Goal: Task Accomplishment & Management: Complete application form

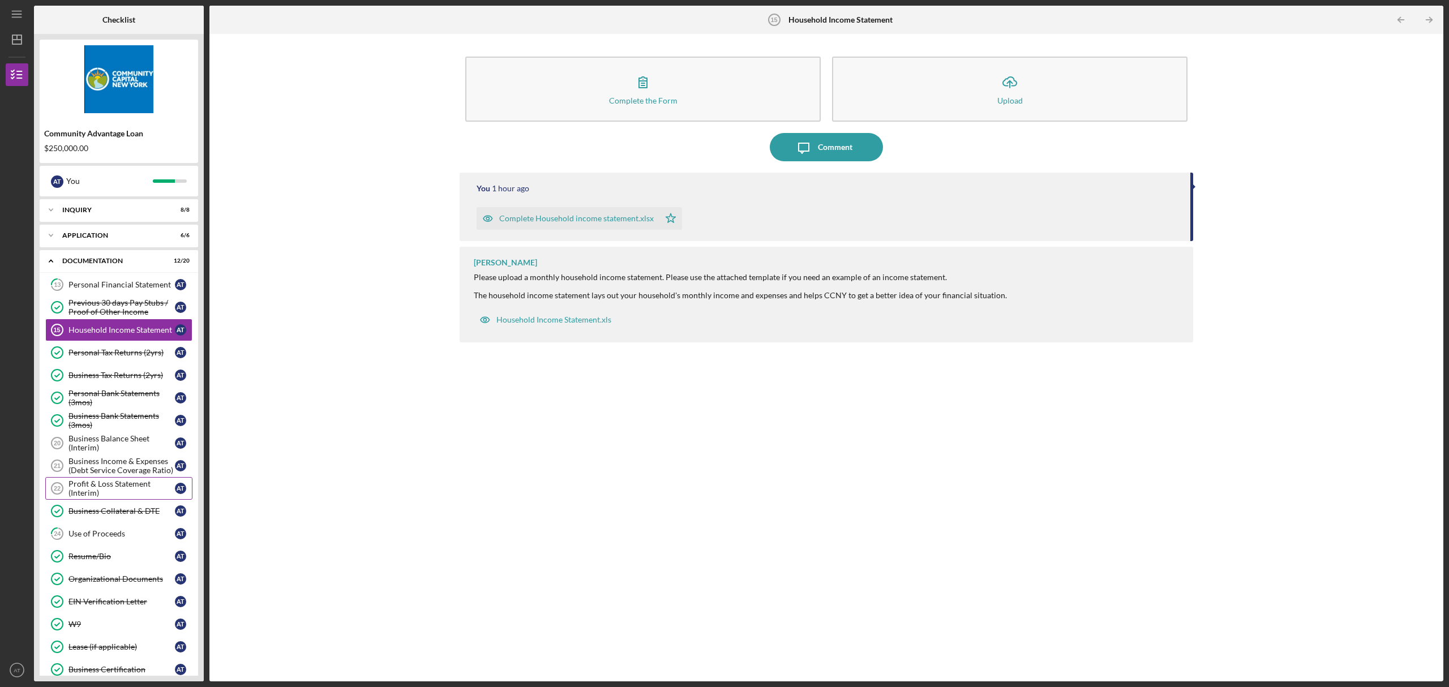
click at [85, 480] on div "Profit & Loss Statement (Interim)" at bounding box center [122, 489] width 106 height 18
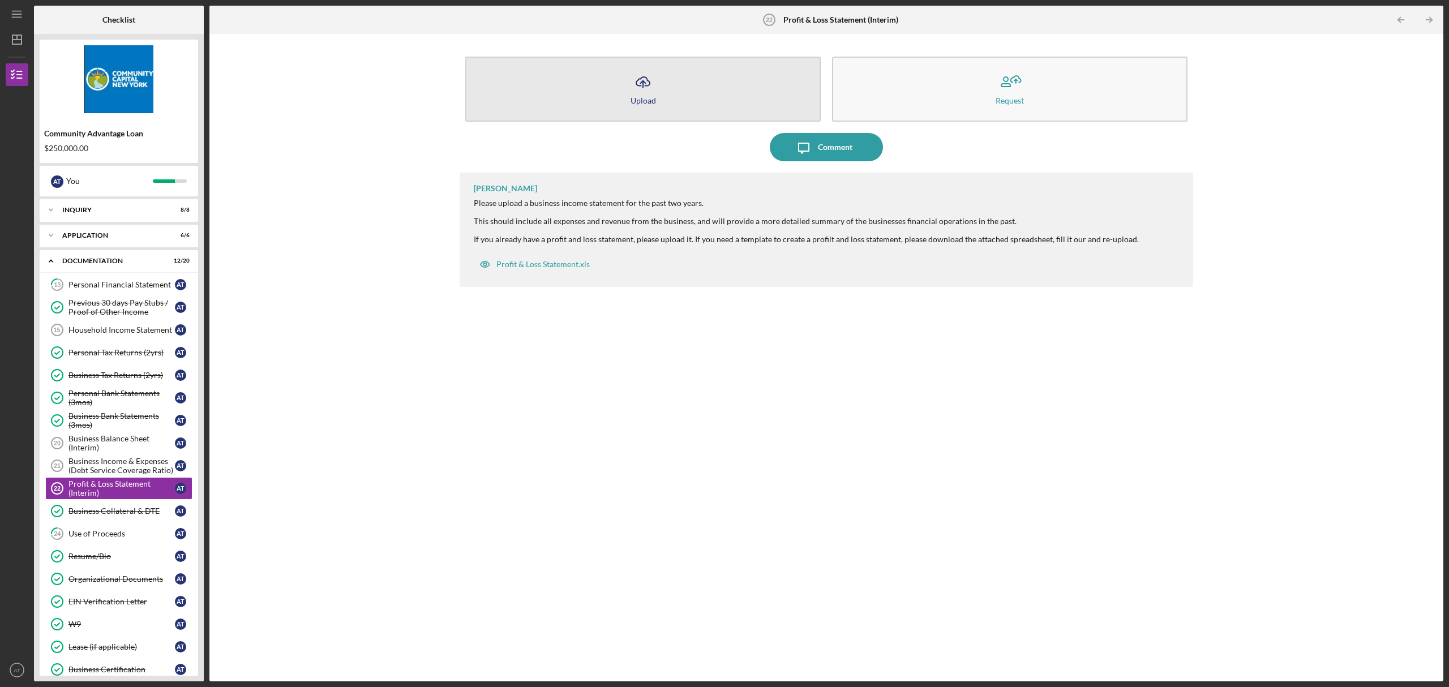
click at [658, 104] on button "Icon/Upload Upload" at bounding box center [643, 89] width 356 height 65
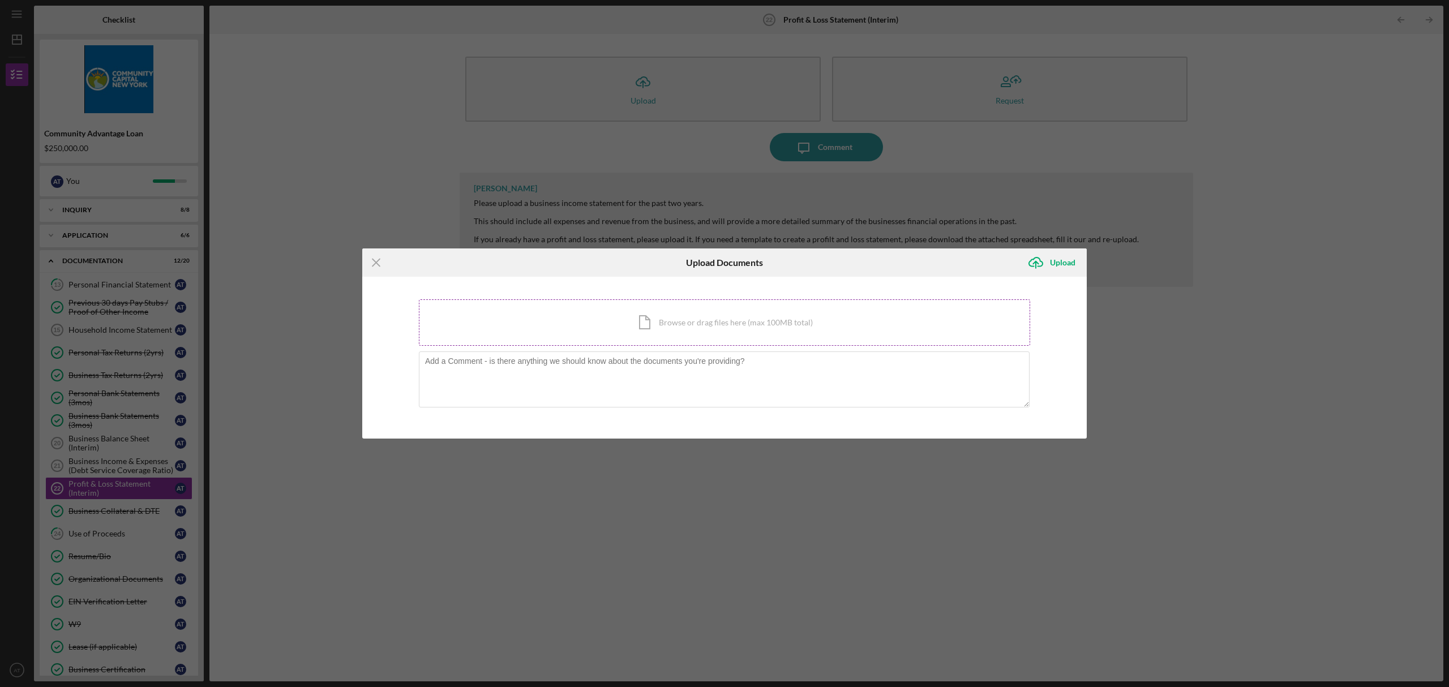
click at [657, 322] on div "Icon/Document Browse or drag files here (max 100MB total) Tap to choose files o…" at bounding box center [724, 322] width 611 height 46
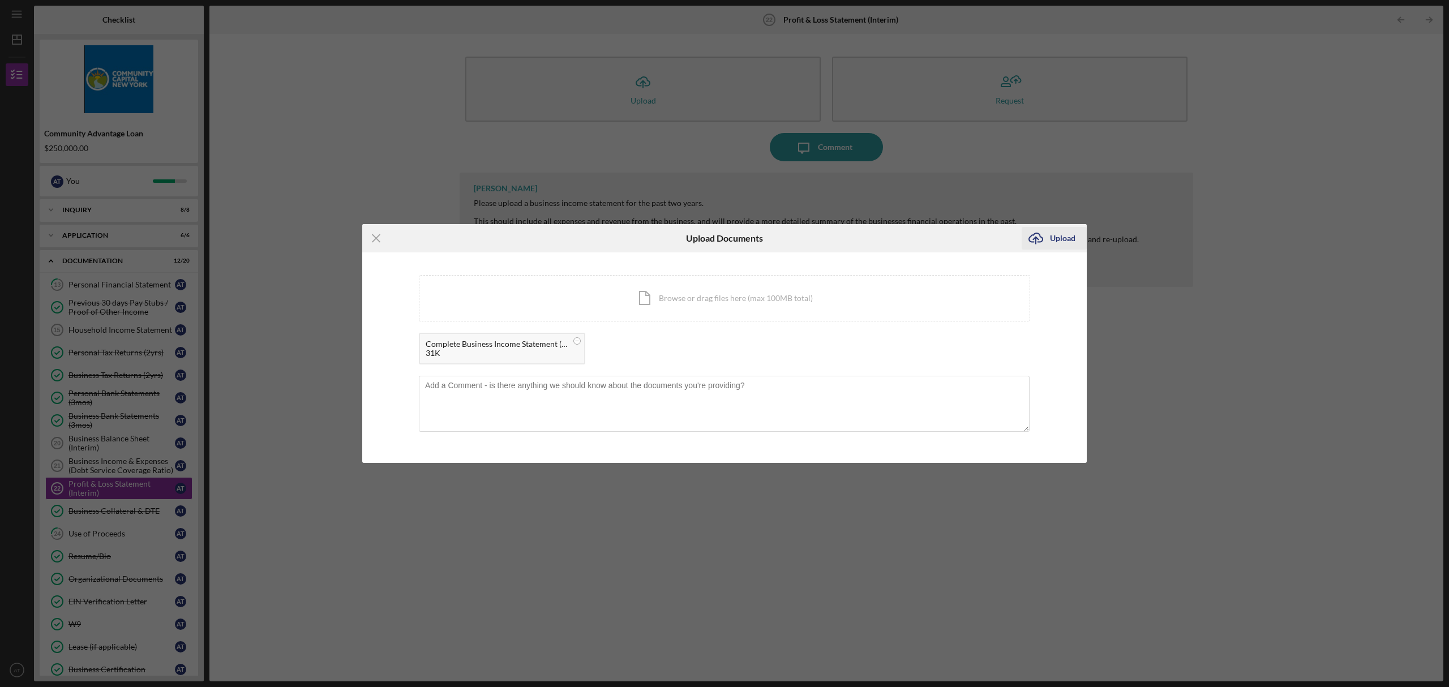
click at [1071, 236] on div "Upload" at bounding box center [1062, 238] width 25 height 23
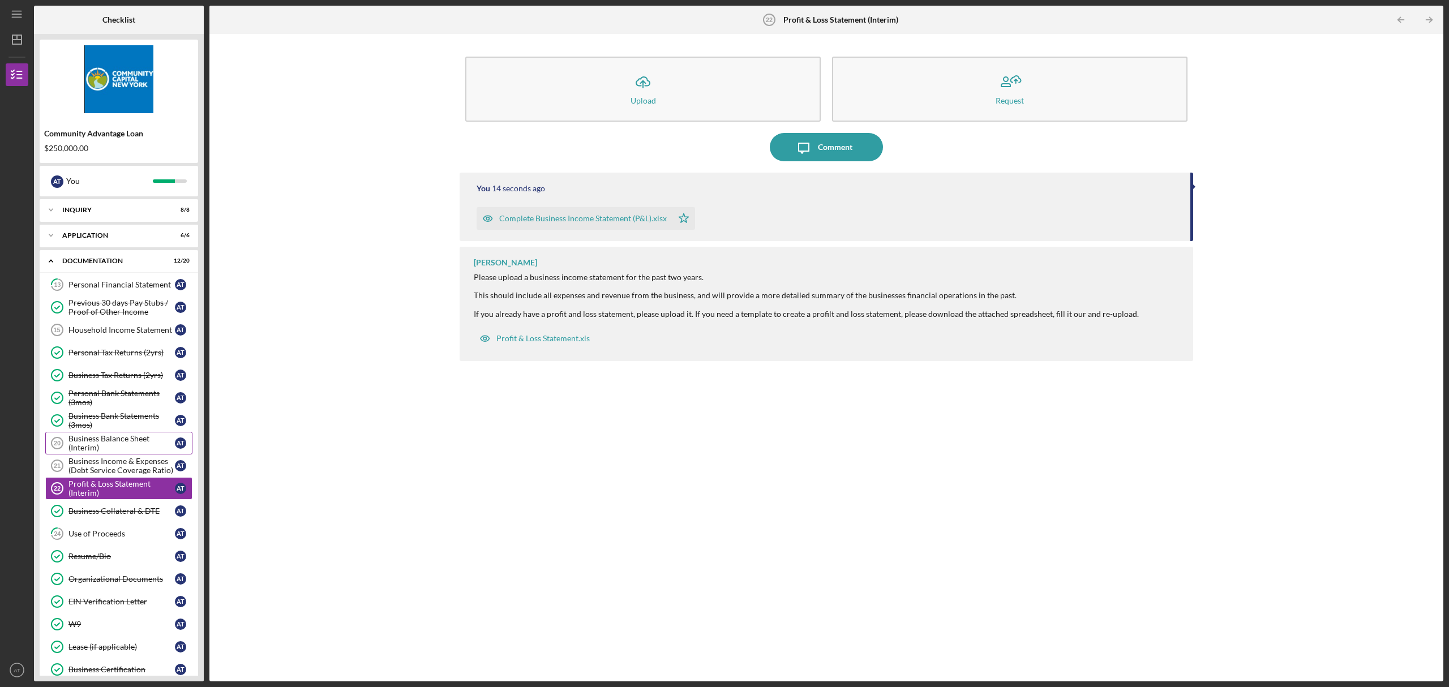
click at [138, 434] on div "Business Balance Sheet (Interim)" at bounding box center [122, 443] width 106 height 18
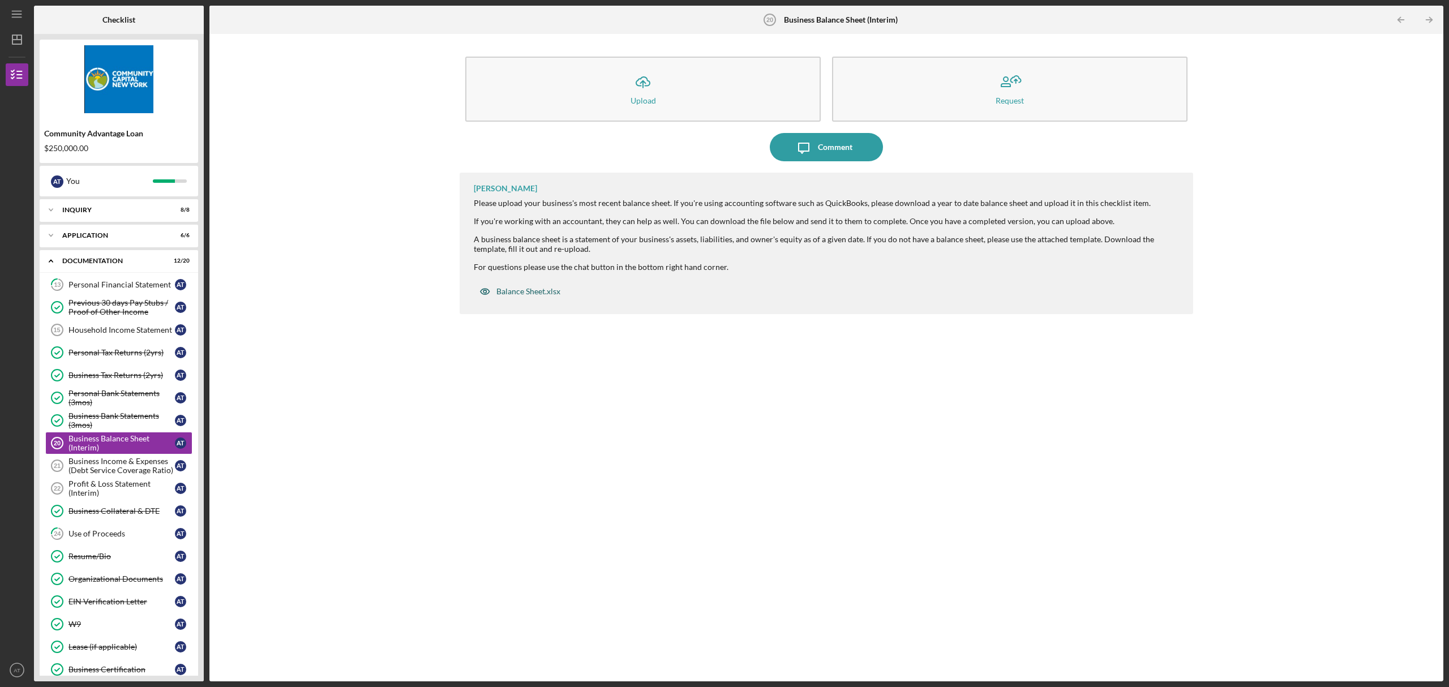
click at [525, 288] on div "Balance Sheet.xlsx" at bounding box center [529, 291] width 64 height 9
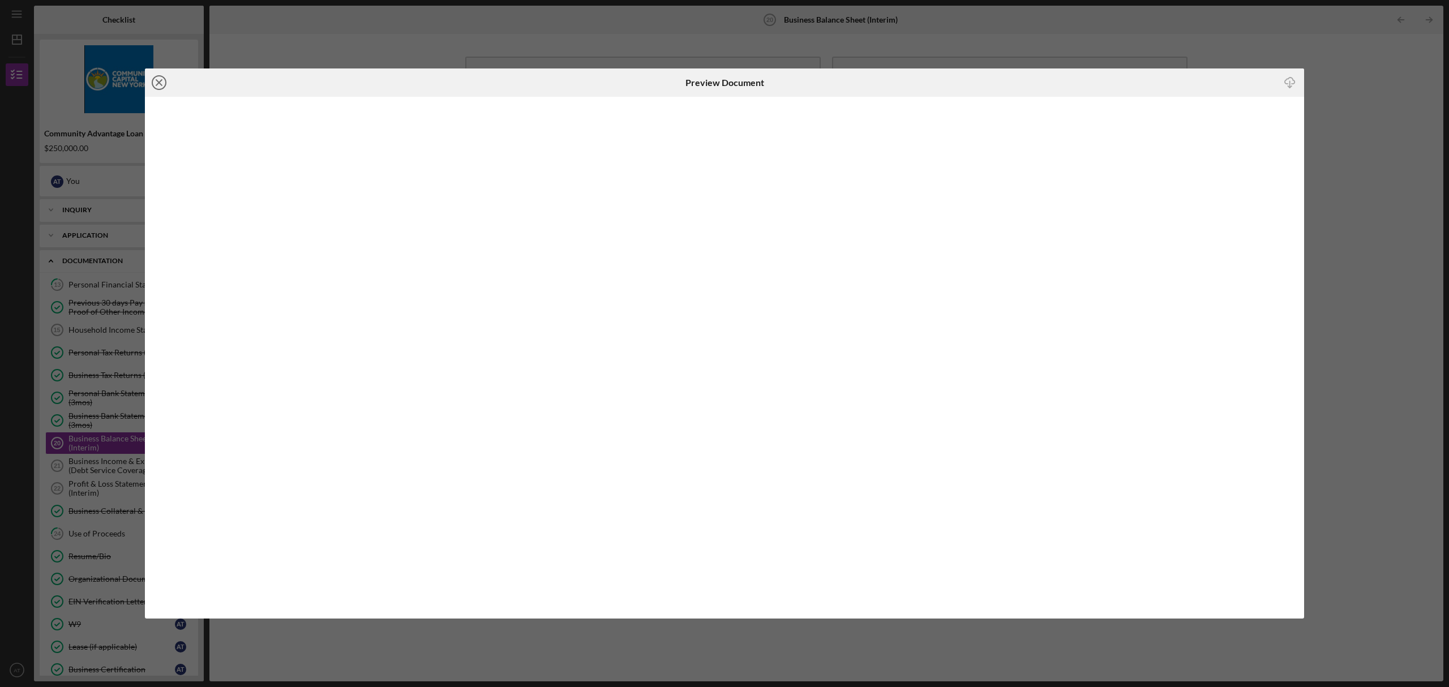
click at [157, 87] on icon "Icon/Close" at bounding box center [159, 83] width 28 height 28
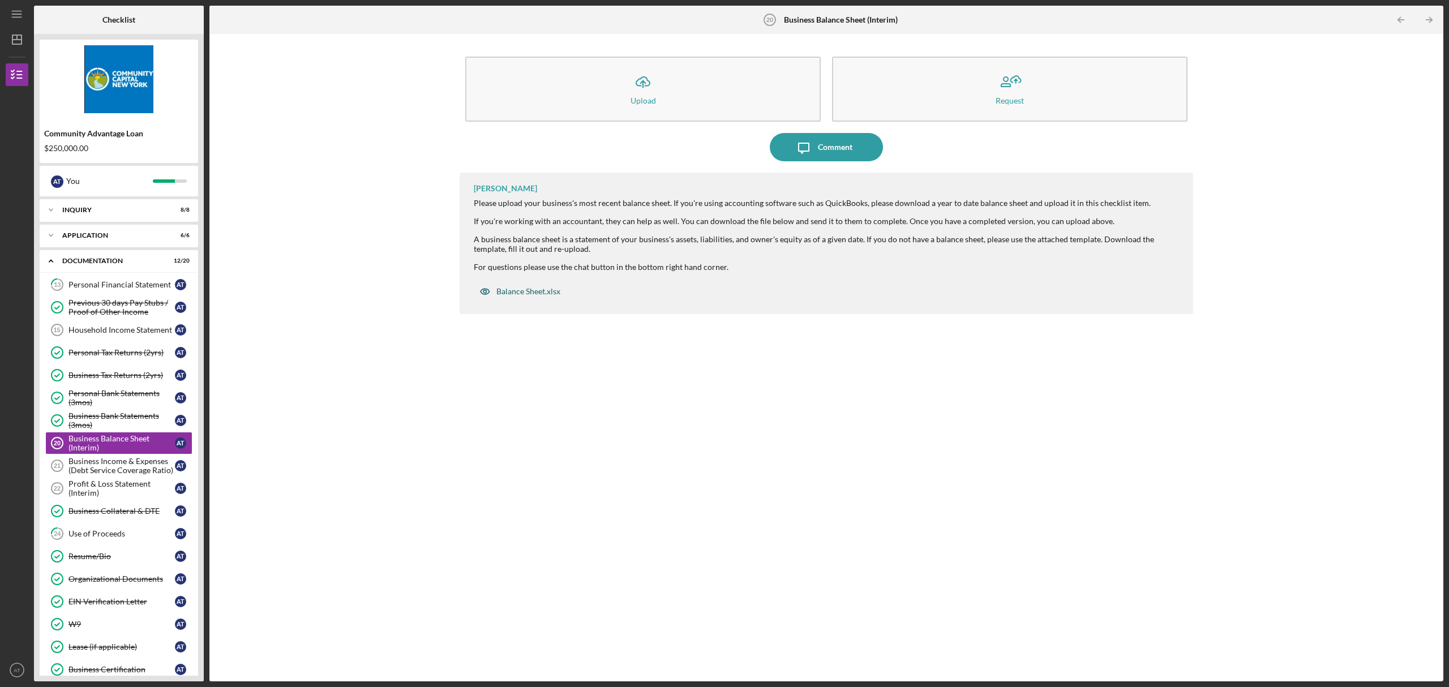
click at [521, 290] on div "Balance Sheet.xlsx" at bounding box center [529, 291] width 64 height 9
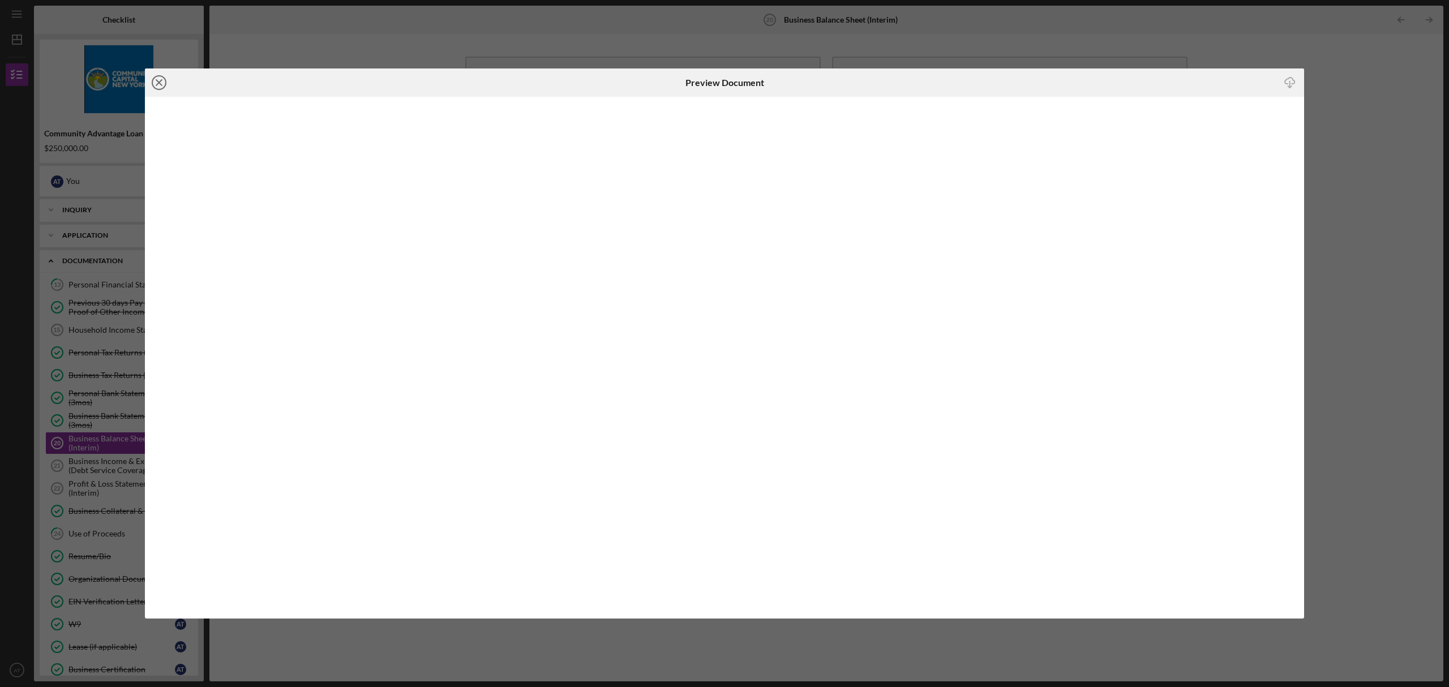
click at [152, 79] on icon "Icon/Close" at bounding box center [159, 83] width 28 height 28
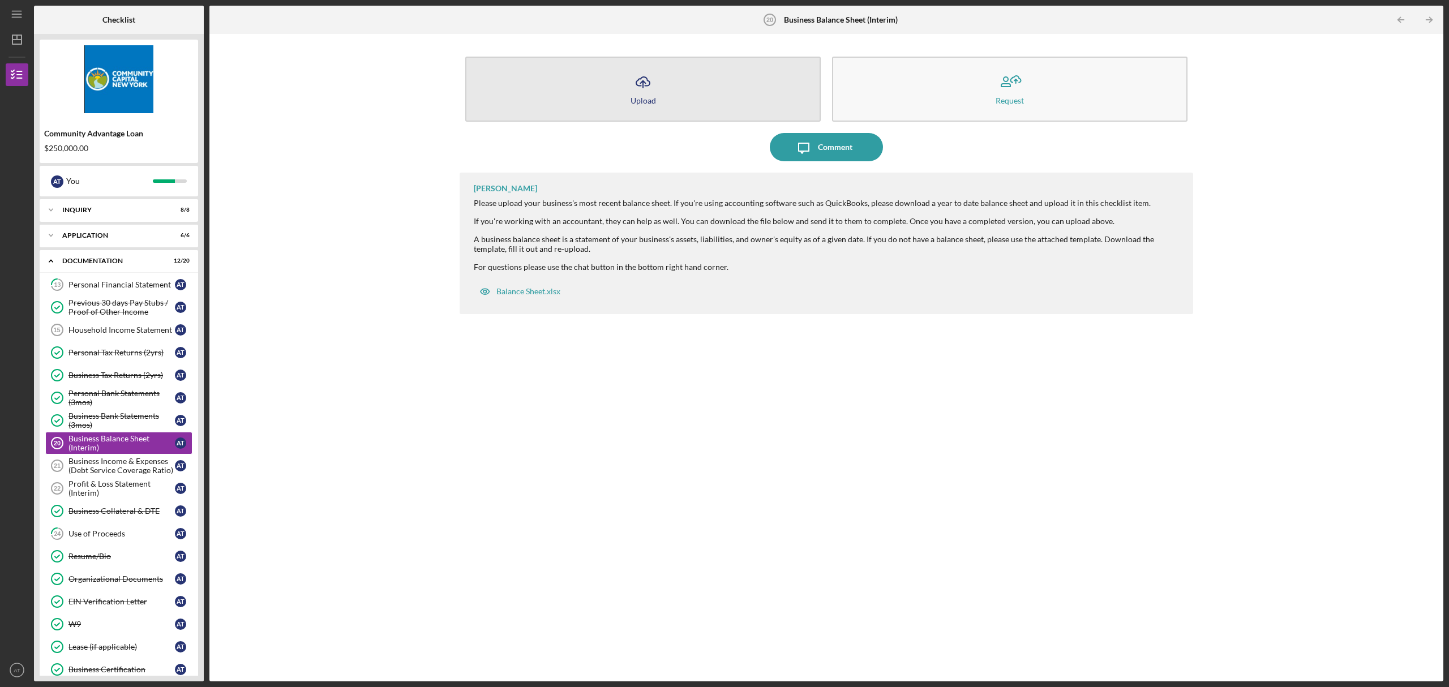
click at [723, 92] on button "Icon/Upload Upload" at bounding box center [643, 89] width 356 height 65
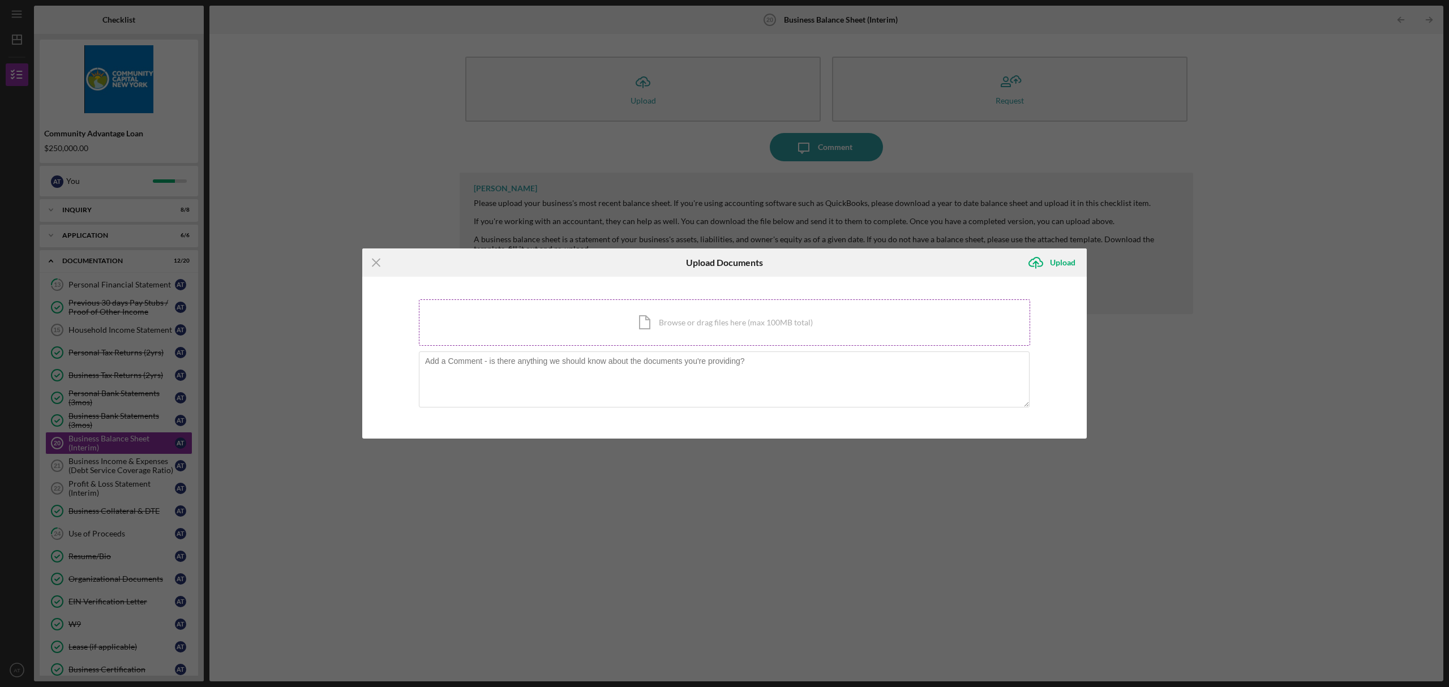
click at [657, 339] on div "Icon/Document Browse or drag files here (max 100MB total) Tap to choose files o…" at bounding box center [724, 322] width 611 height 46
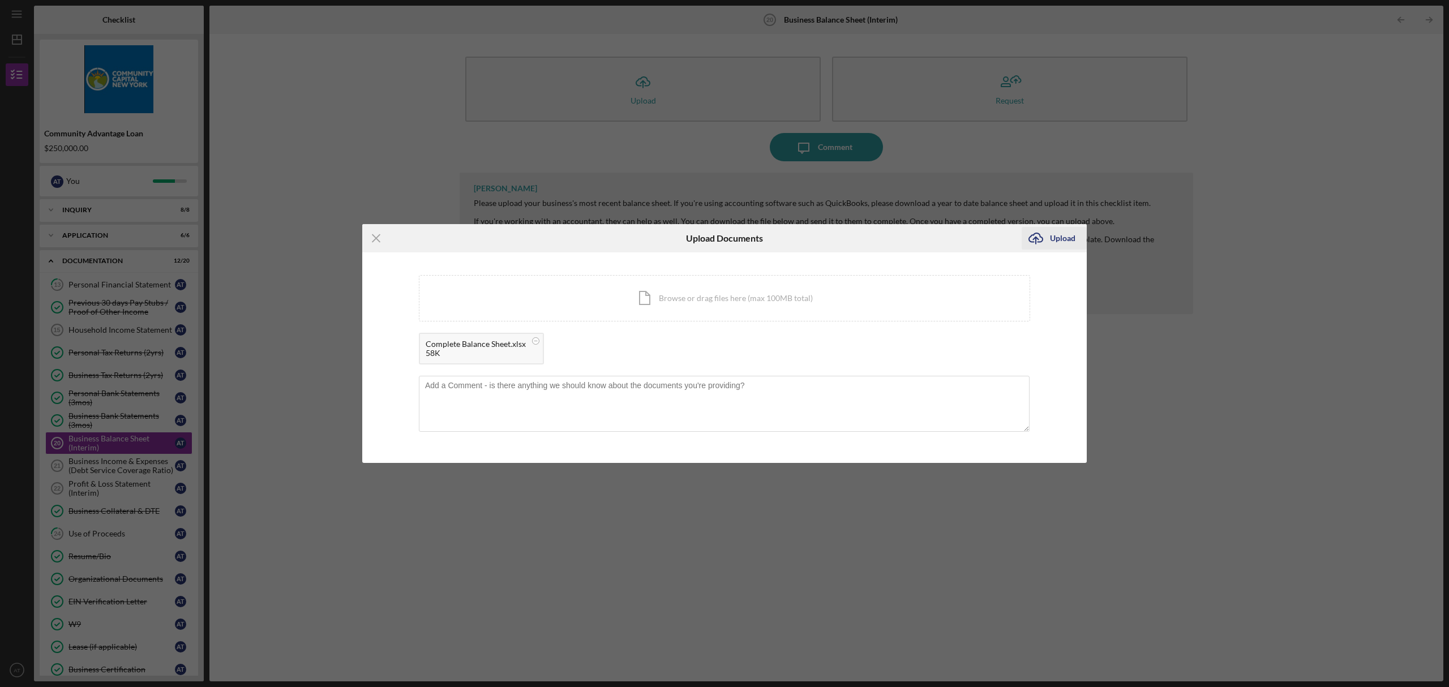
click at [1065, 241] on div "Upload" at bounding box center [1062, 238] width 25 height 23
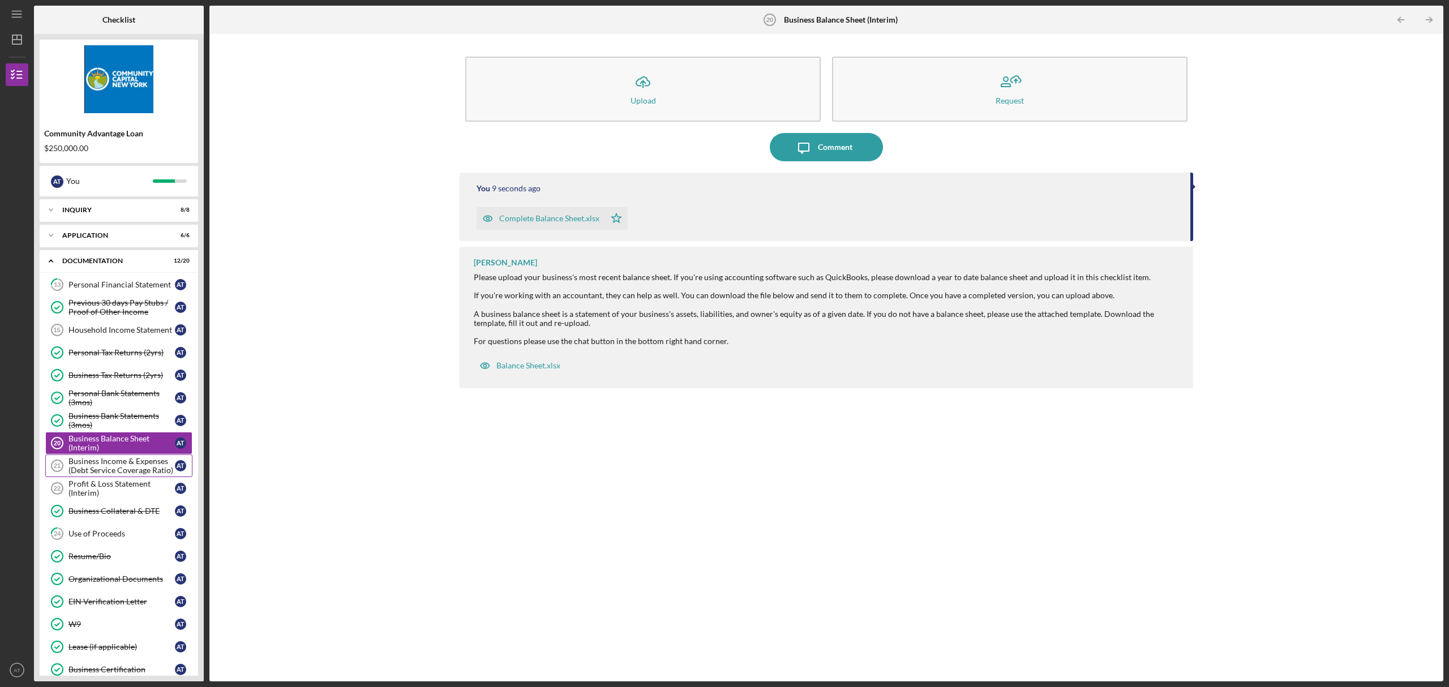
click at [144, 471] on div "Business Income & Expenses (Debt Service Coverage Ratio)" at bounding box center [122, 466] width 106 height 18
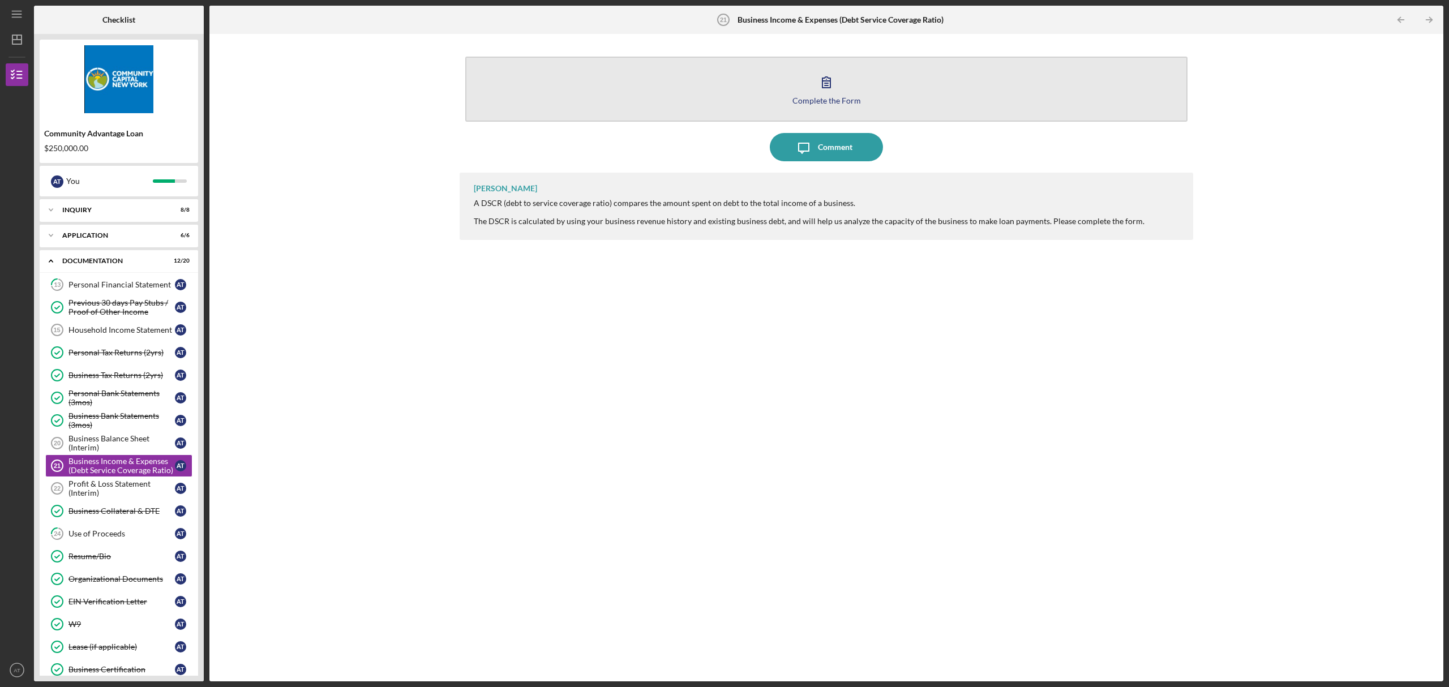
click at [823, 87] on icon "button" at bounding box center [827, 82] width 8 height 11
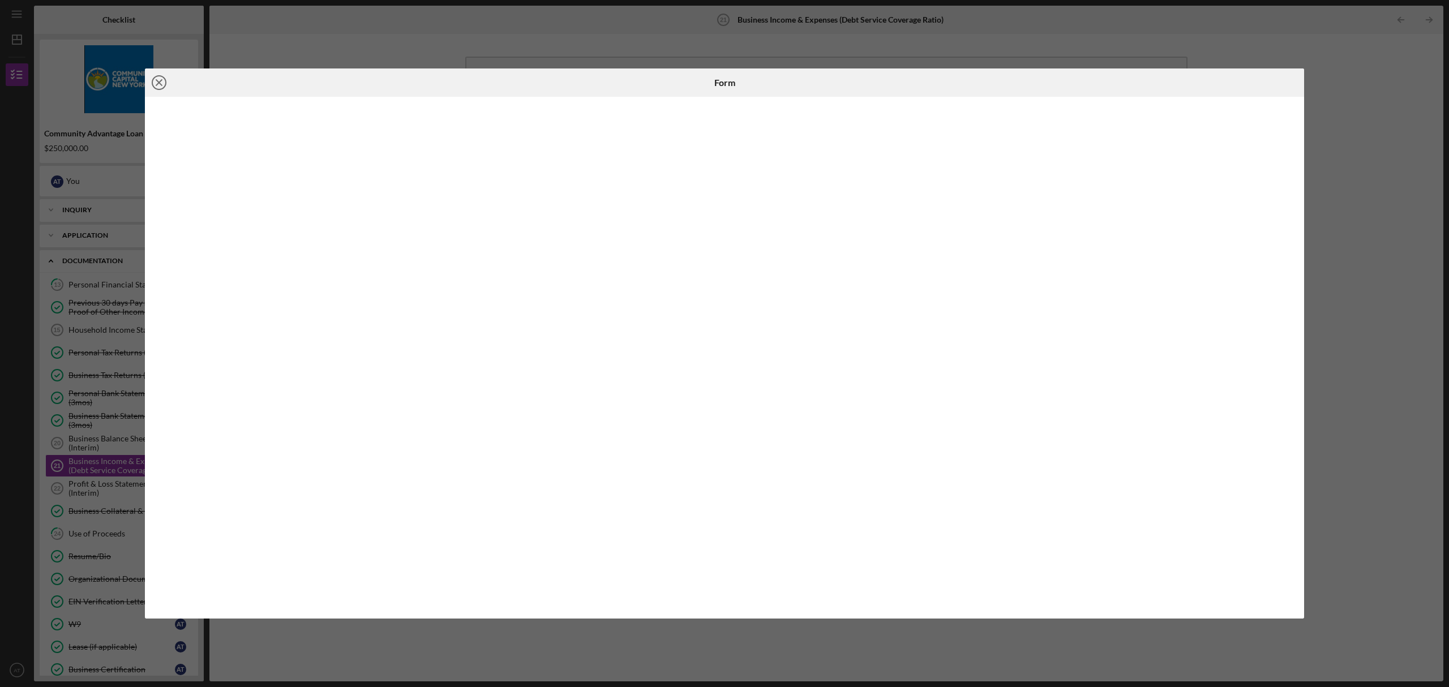
click at [165, 82] on circle at bounding box center [159, 83] width 14 height 14
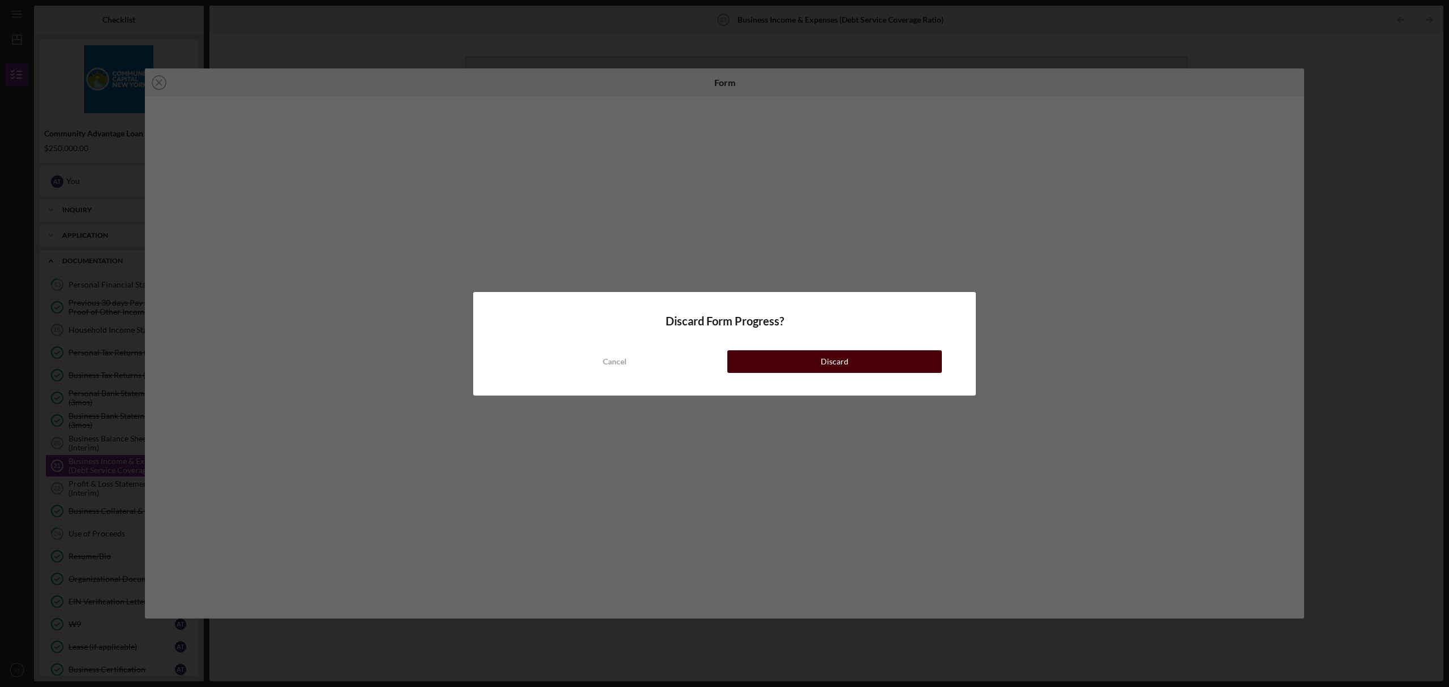
click at [833, 369] on div "Discard" at bounding box center [835, 361] width 28 height 23
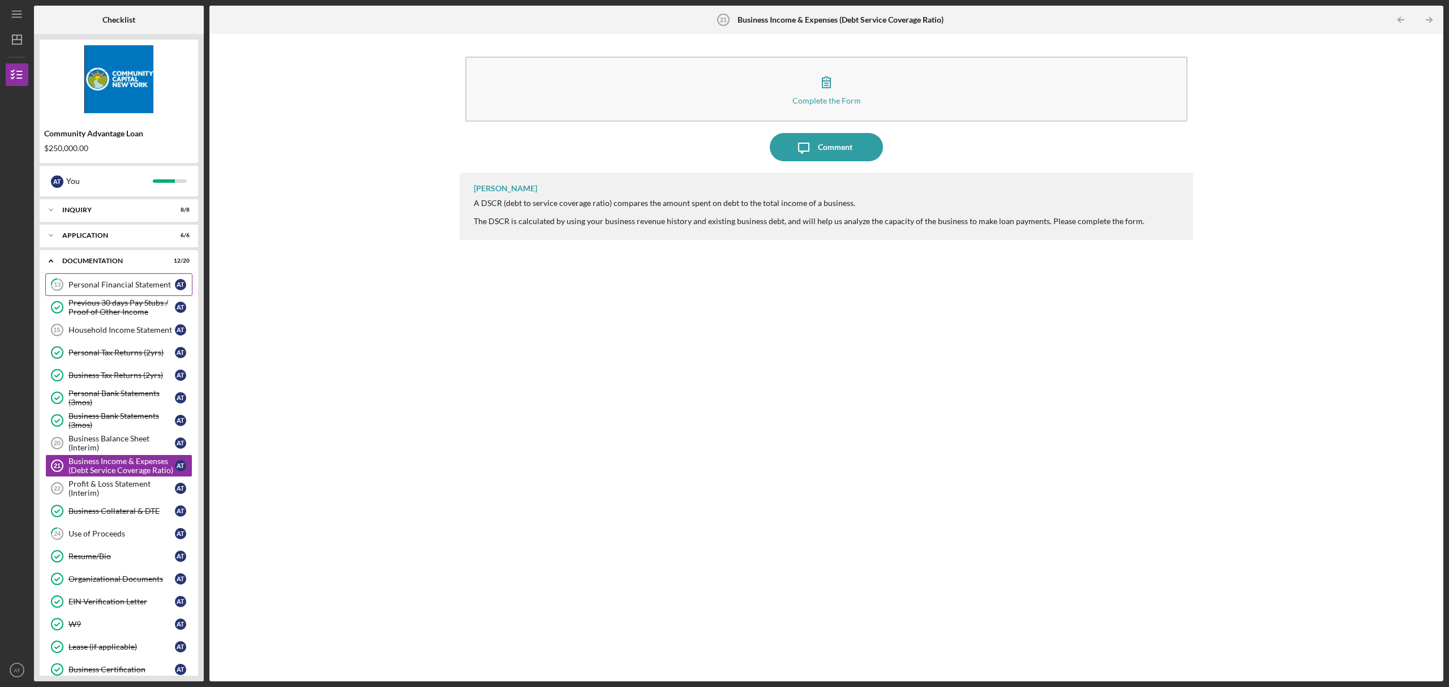
click at [132, 291] on link "13 Personal Financial Statement A T" at bounding box center [118, 284] width 147 height 23
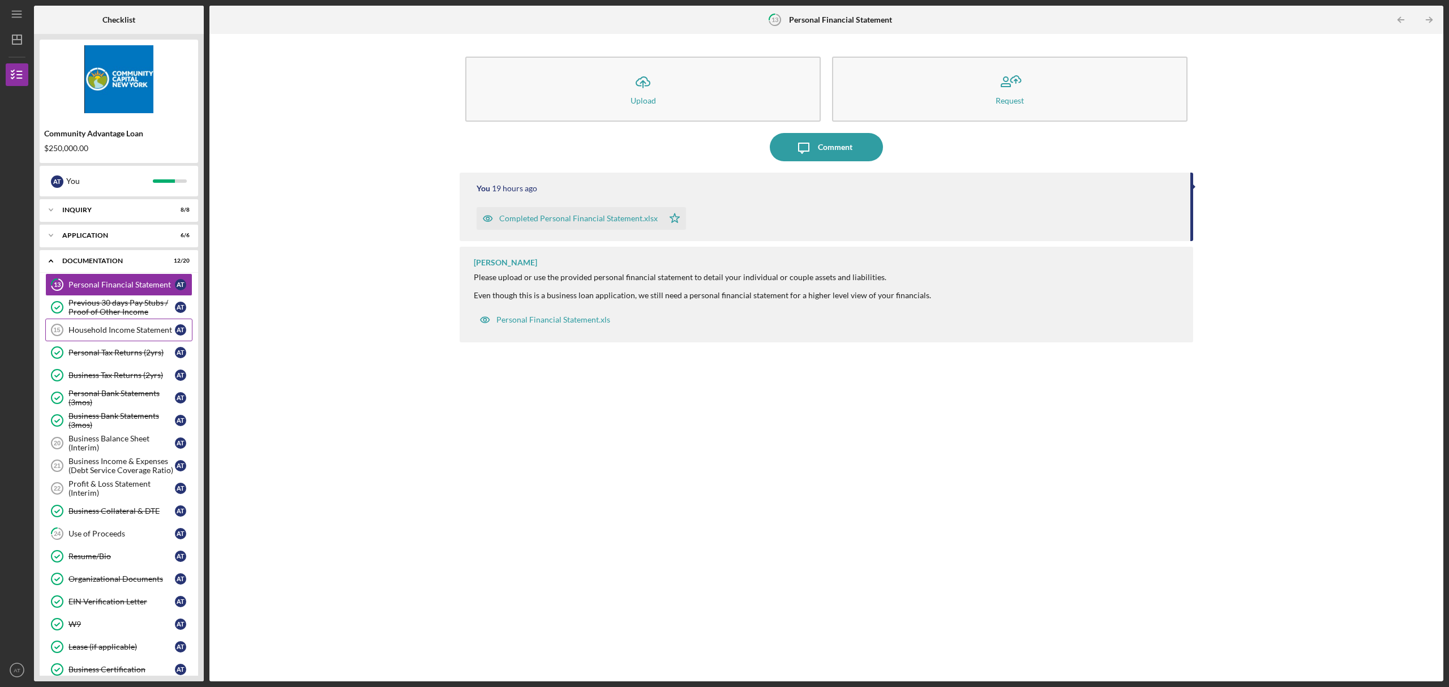
click at [105, 330] on div "Household Income Statement" at bounding box center [122, 330] width 106 height 9
click at [110, 489] on div "Profit & Loss Statement (Interim)" at bounding box center [122, 489] width 106 height 18
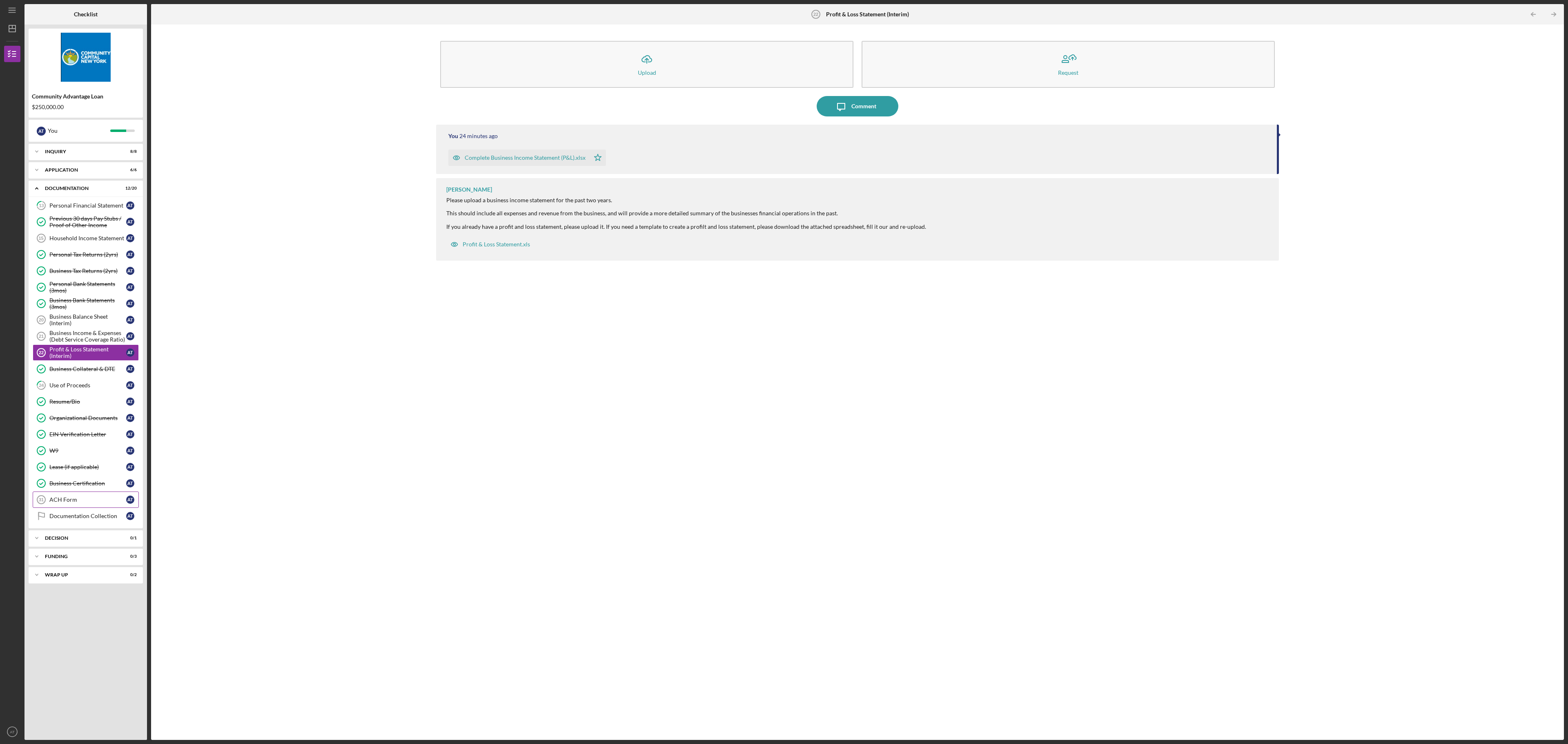
click at [67, 496] on div "ACH Form" at bounding box center [88, 499] width 76 height 6
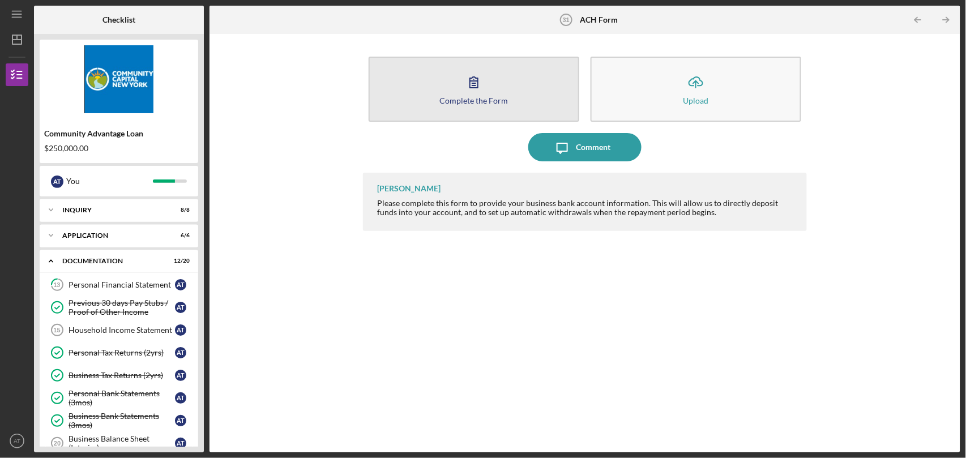
click at [470, 85] on icon "button" at bounding box center [474, 82] width 28 height 28
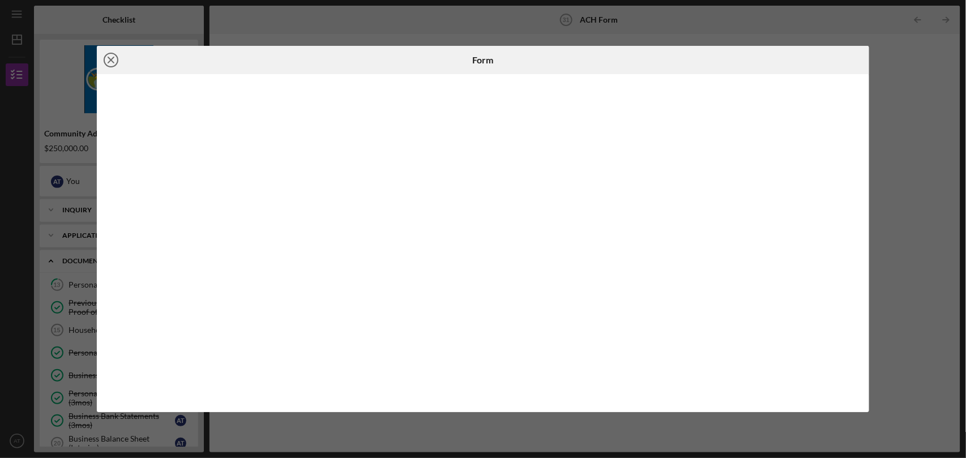
click at [108, 61] on icon "Icon/Close" at bounding box center [111, 60] width 28 height 28
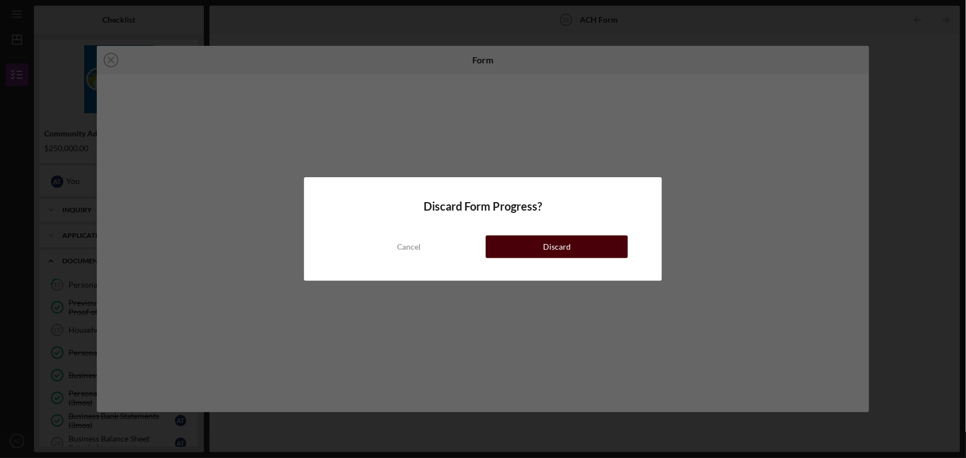
click at [566, 247] on div "Discard" at bounding box center [557, 247] width 28 height 23
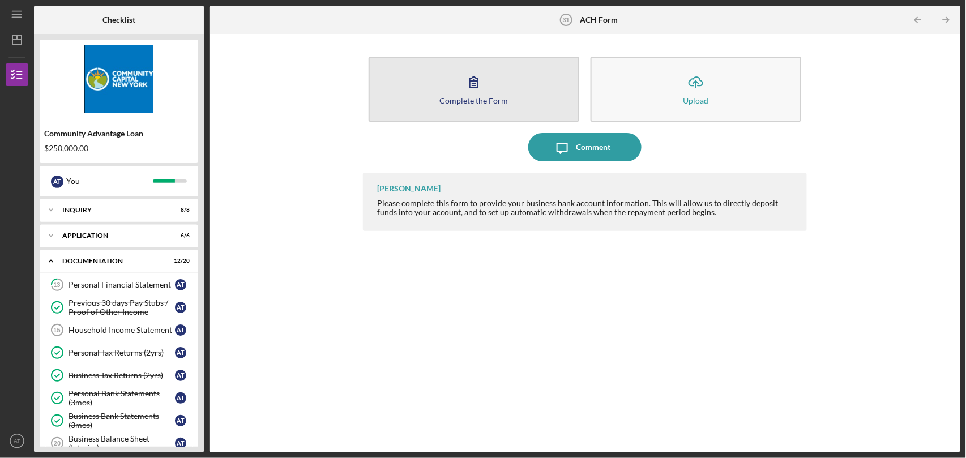
click at [485, 102] on div "Complete the Form" at bounding box center [474, 100] width 69 height 8
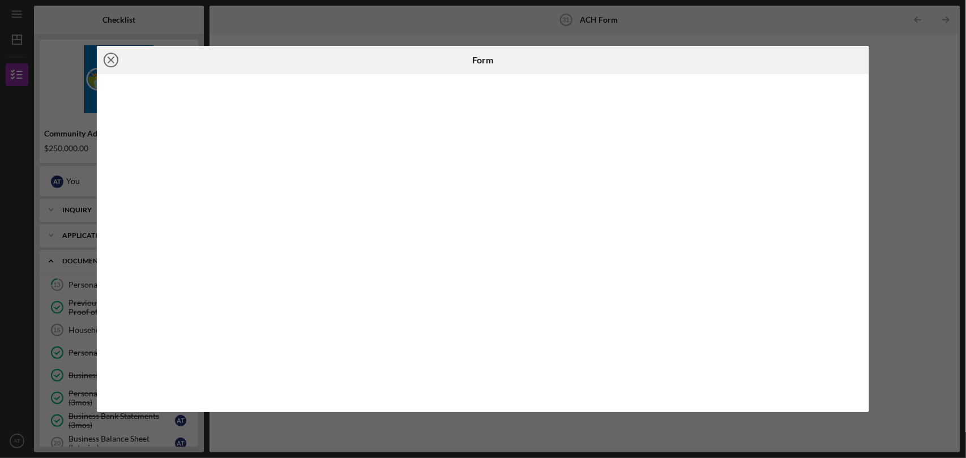
click at [110, 61] on icon "Icon/Close" at bounding box center [111, 60] width 28 height 28
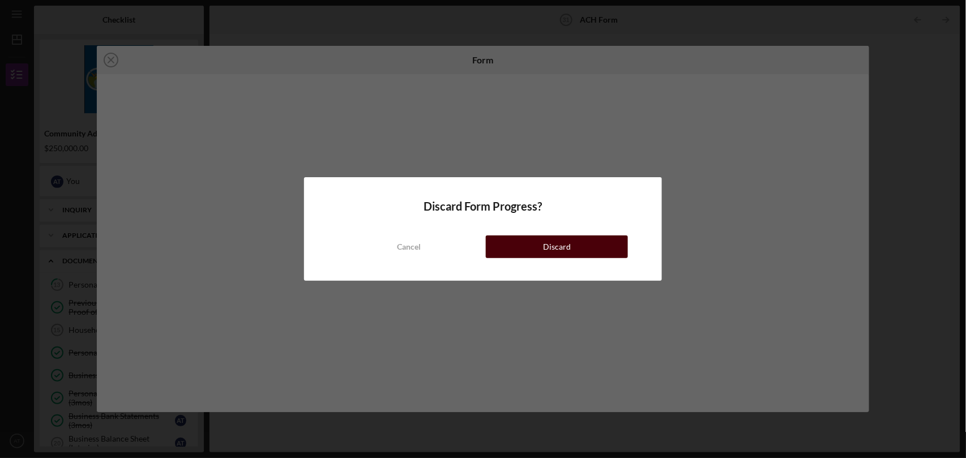
click at [534, 249] on button "Discard" at bounding box center [557, 247] width 142 height 23
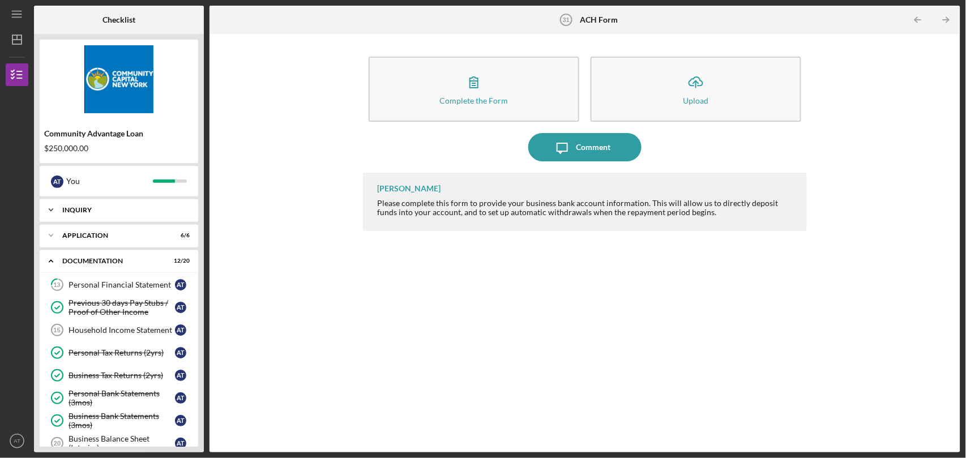
click at [54, 210] on icon "Icon/Expander" at bounding box center [51, 210] width 23 height 23
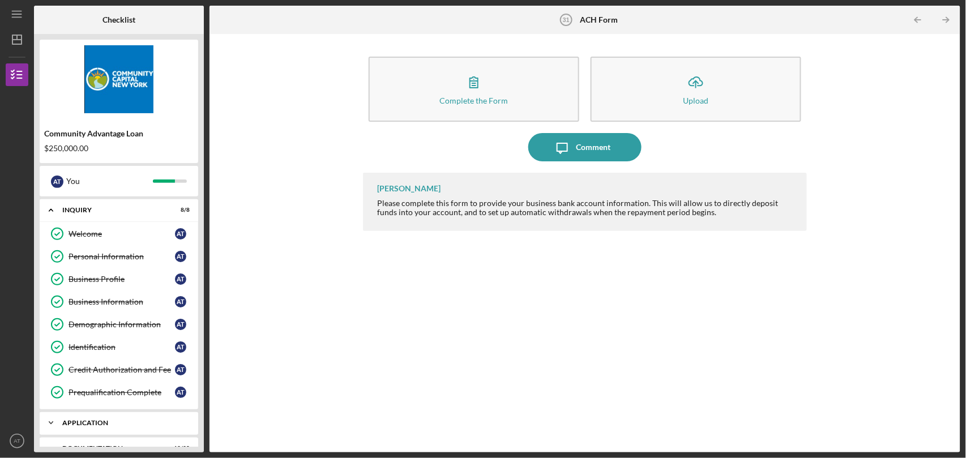
click at [84, 421] on div "Application" at bounding box center [123, 423] width 122 height 7
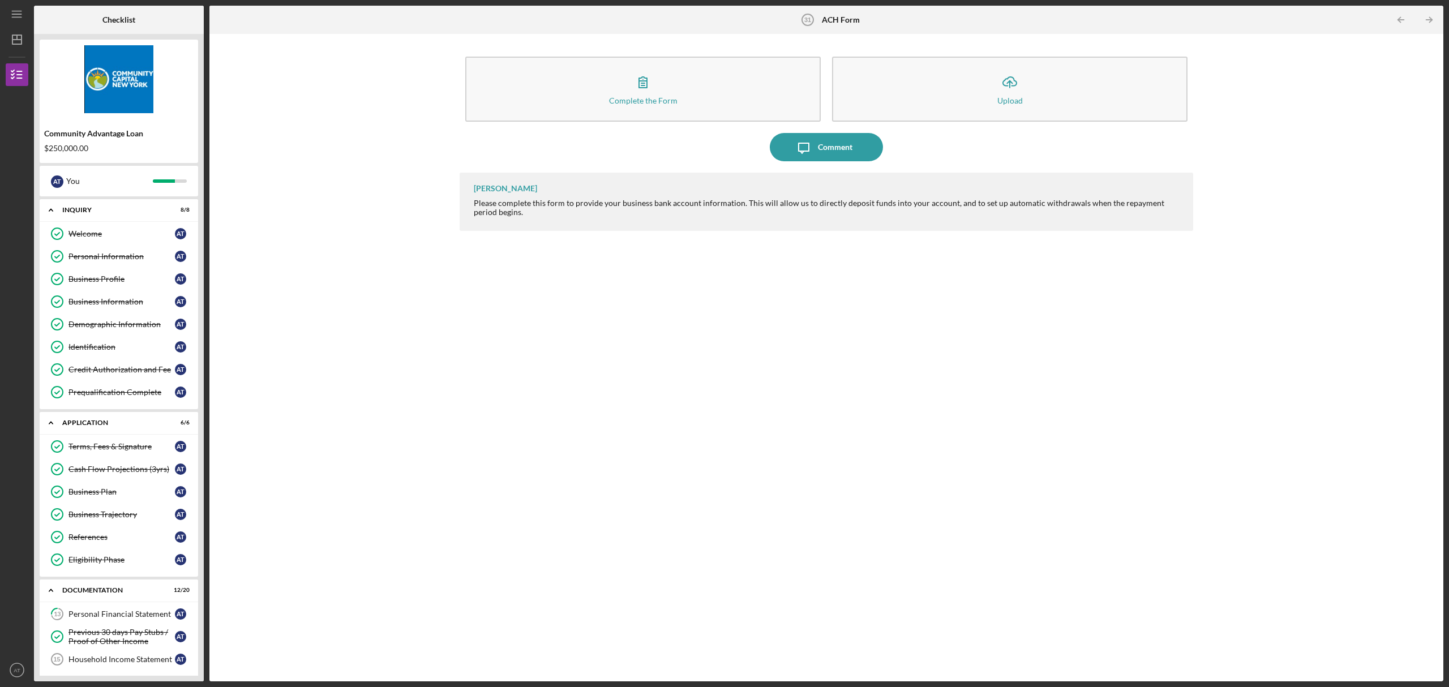
click at [323, 574] on div "Complete the Form Form Icon/Upload Upload Icon/Message Comment [PERSON_NAME] Pl…" at bounding box center [826, 358] width 1223 height 636
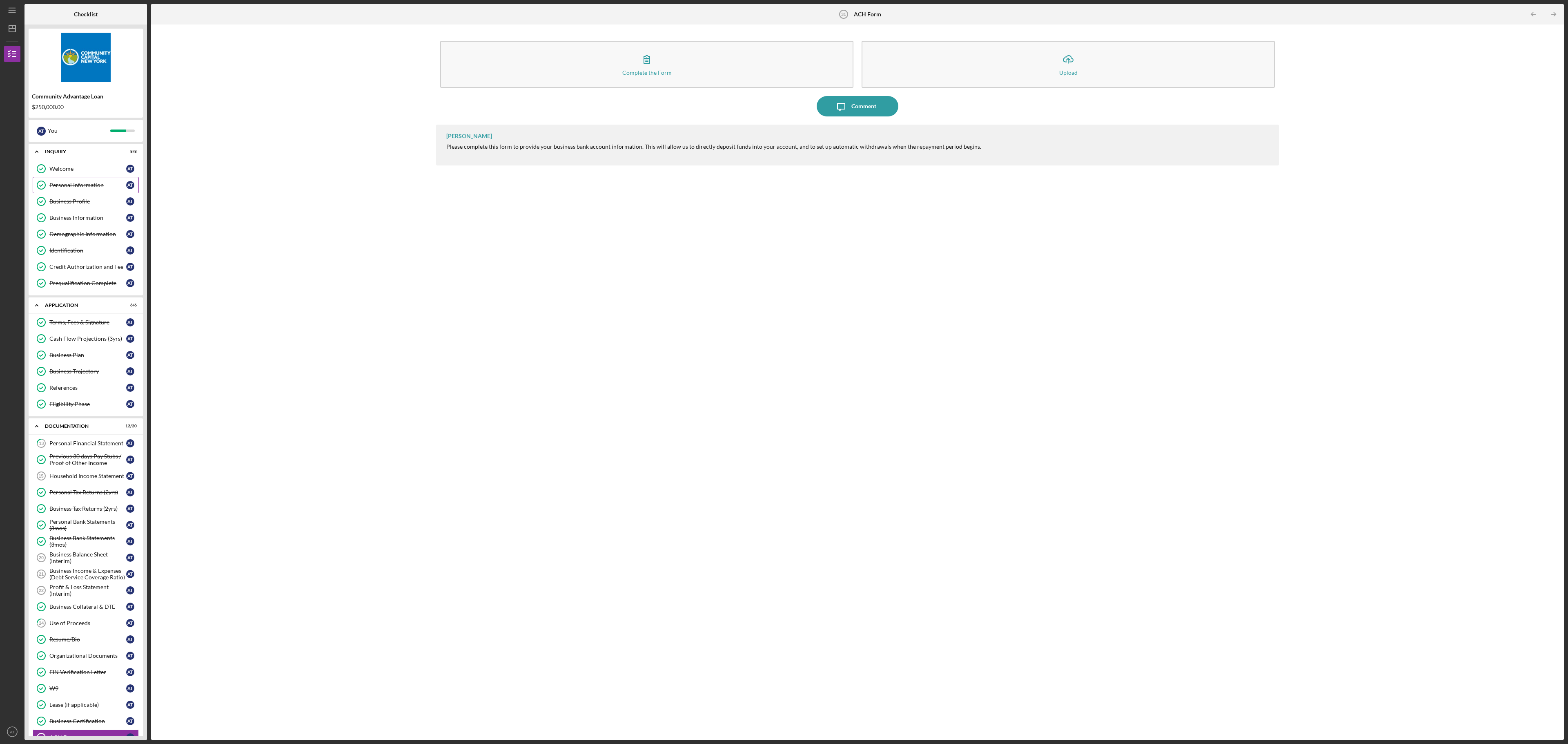
click at [91, 185] on div "Personal Information" at bounding box center [88, 185] width 76 height 6
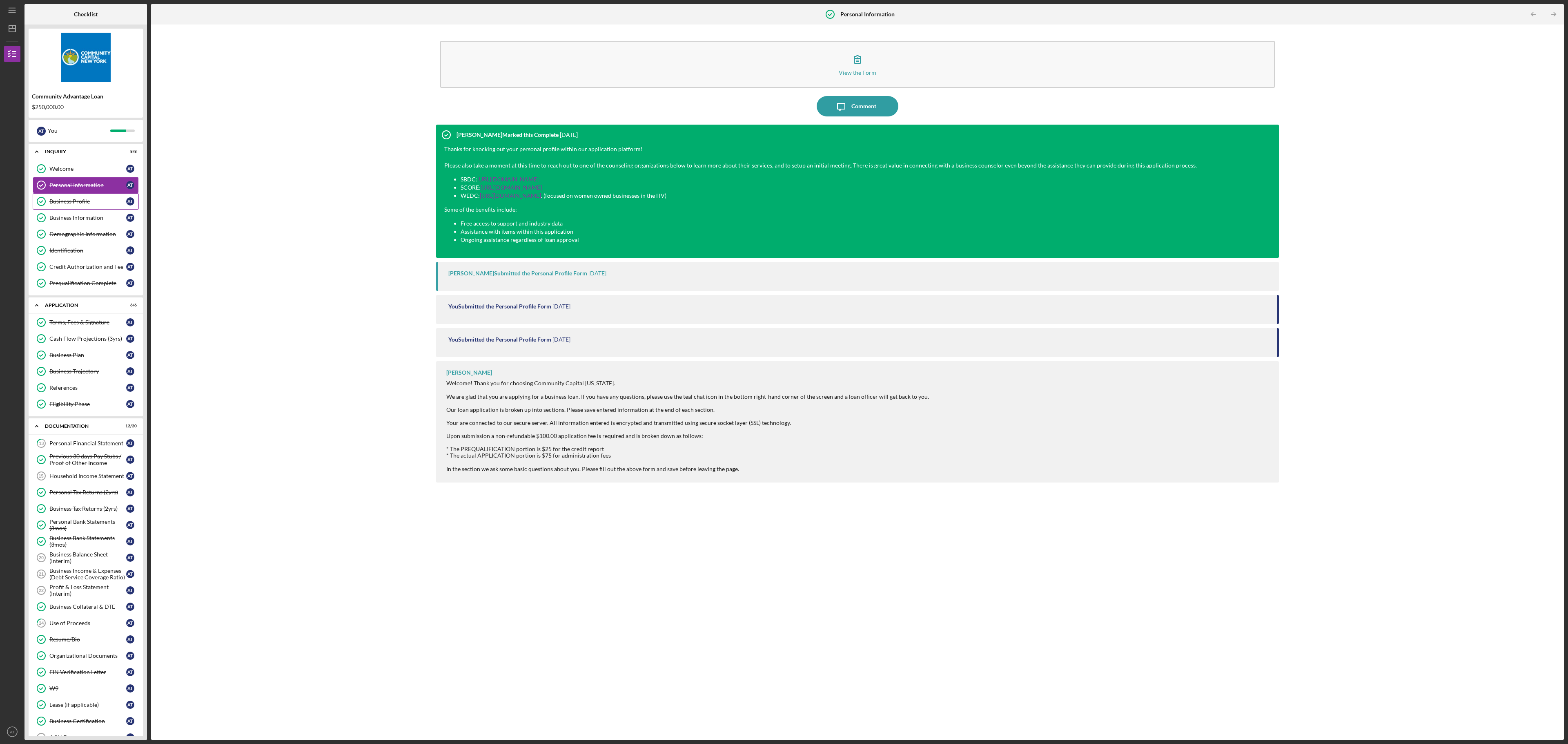
click at [82, 201] on div "Business Profile" at bounding box center [88, 201] width 76 height 6
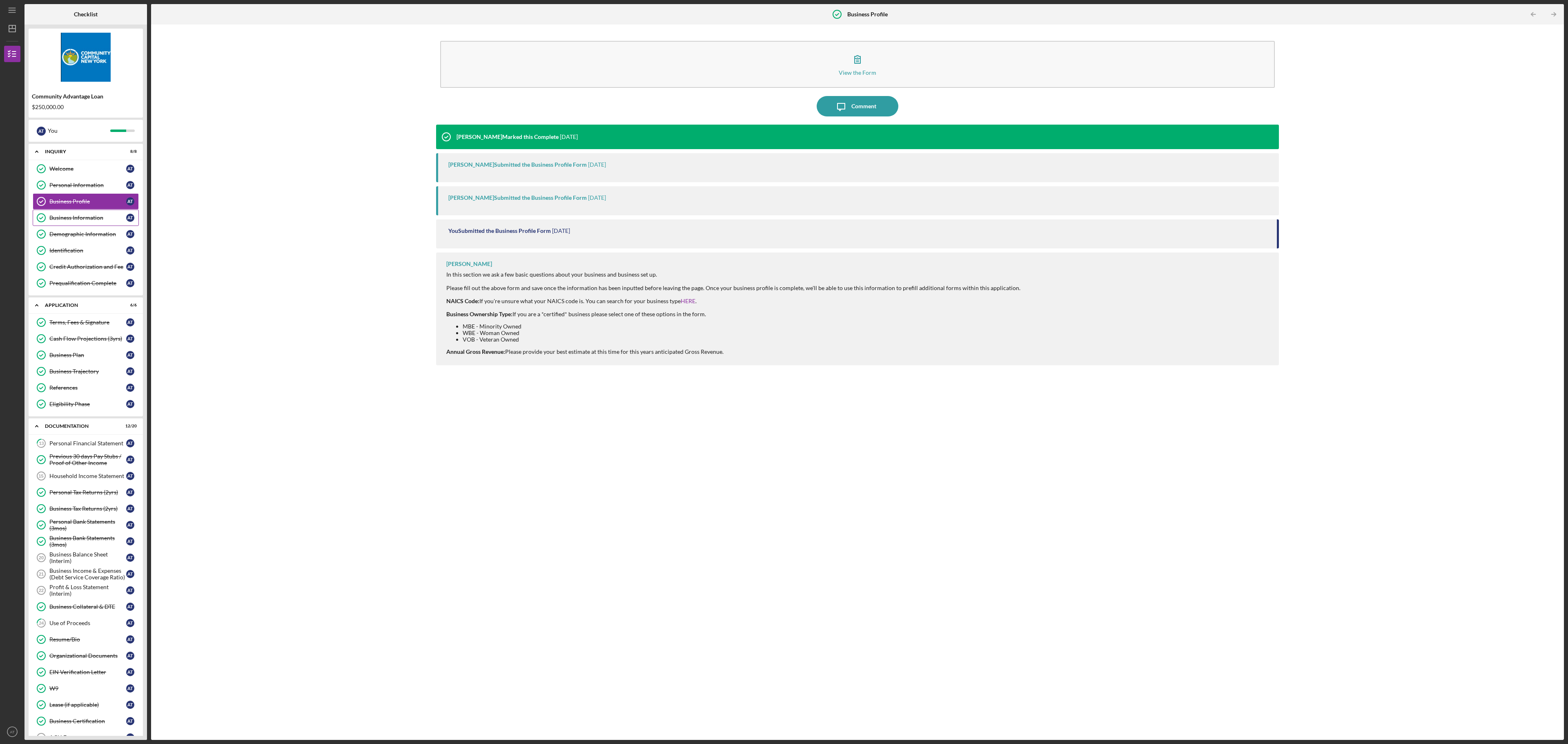
click at [79, 216] on div "Business Information" at bounding box center [88, 217] width 76 height 6
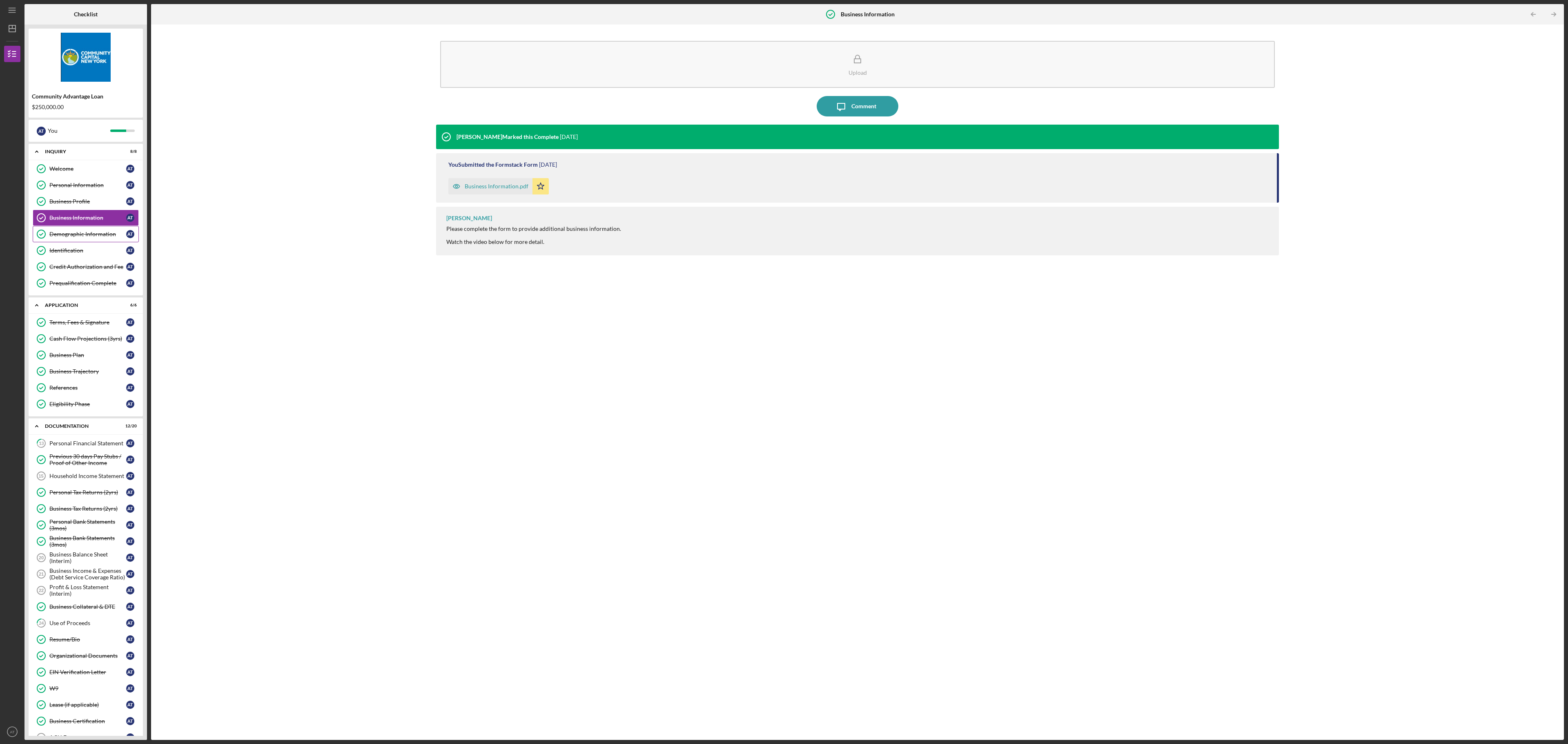
click at [79, 237] on div "Demographic Information" at bounding box center [88, 234] width 76 height 6
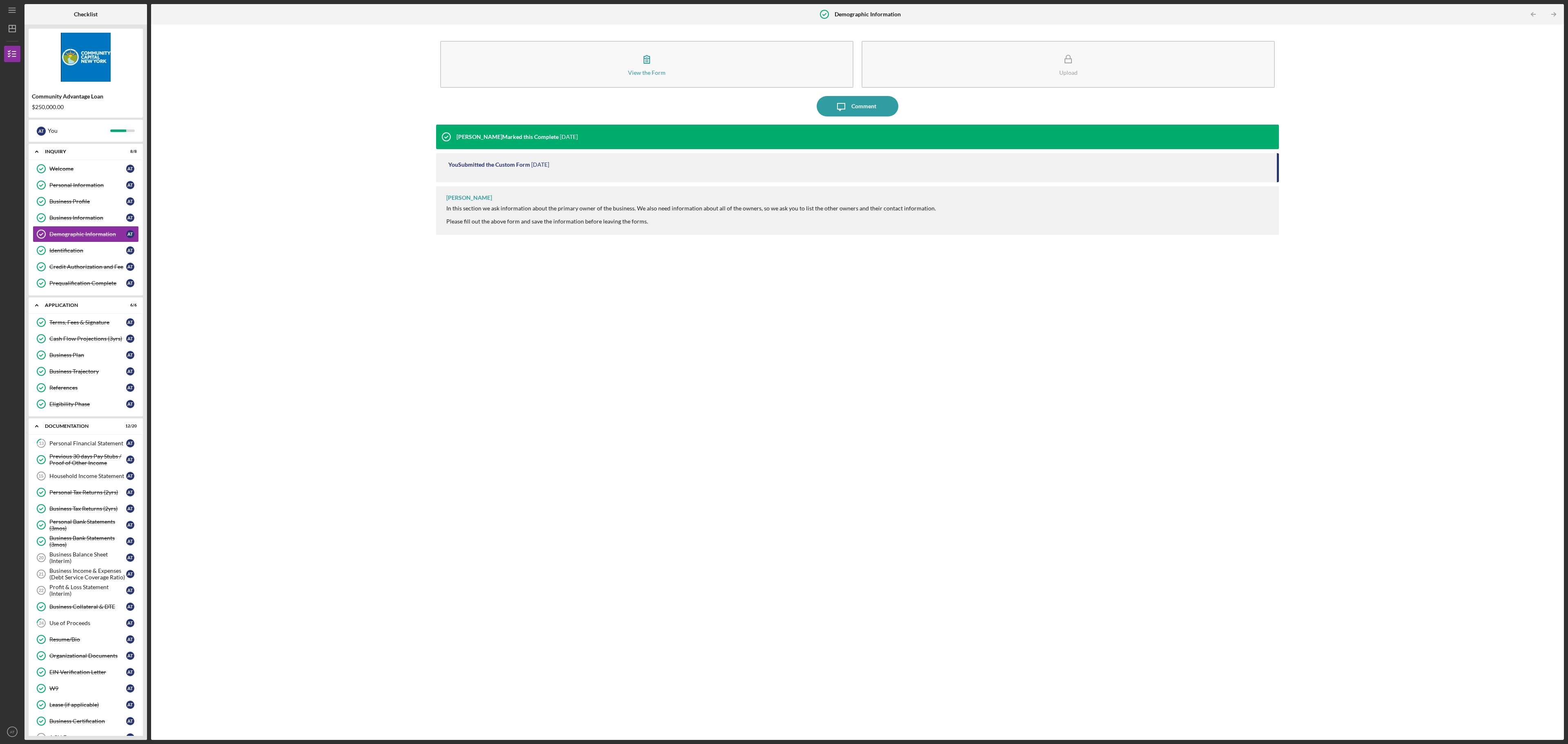
click at [495, 452] on div "[PERSON_NAME] Marked this Complete [DATE] You Submitted the Custom Form [DATE] …" at bounding box center [858, 426] width 843 height 603
click at [383, 449] on div "View the Form Form Upload Icon/Message Comment [PERSON_NAME] Marked this Comple…" at bounding box center [858, 382] width 1405 height 707
